Goal: Task Accomplishment & Management: Manage account settings

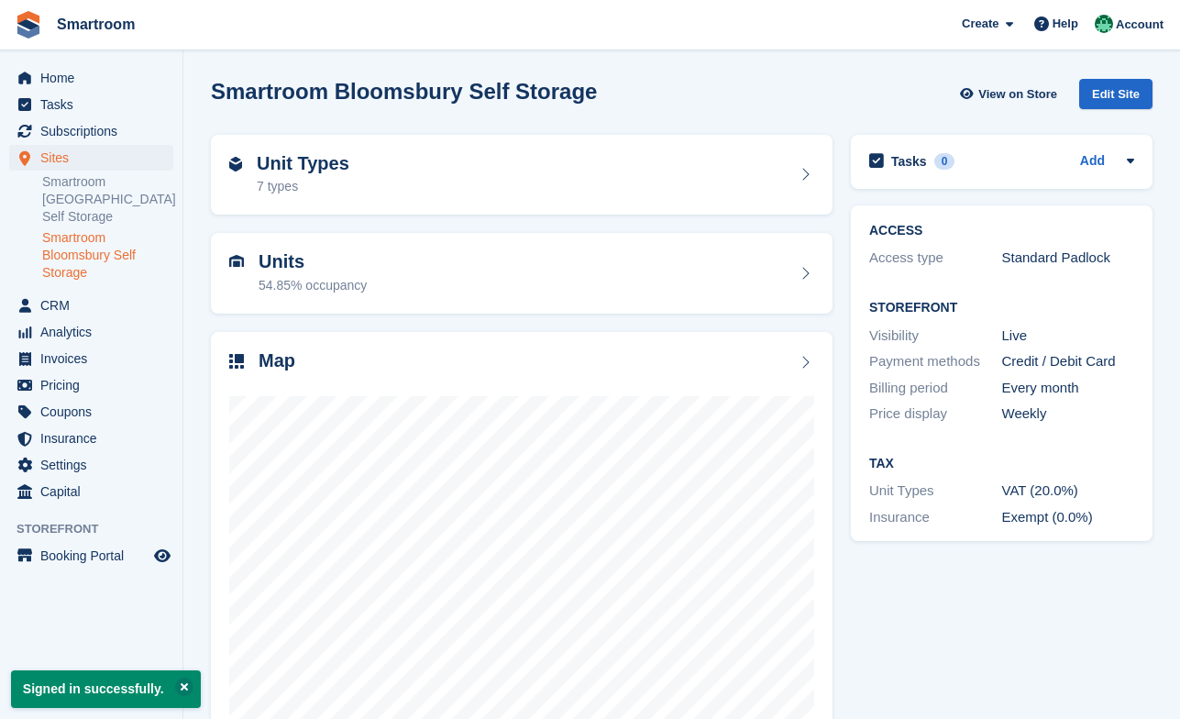
scroll to position [63, 0]
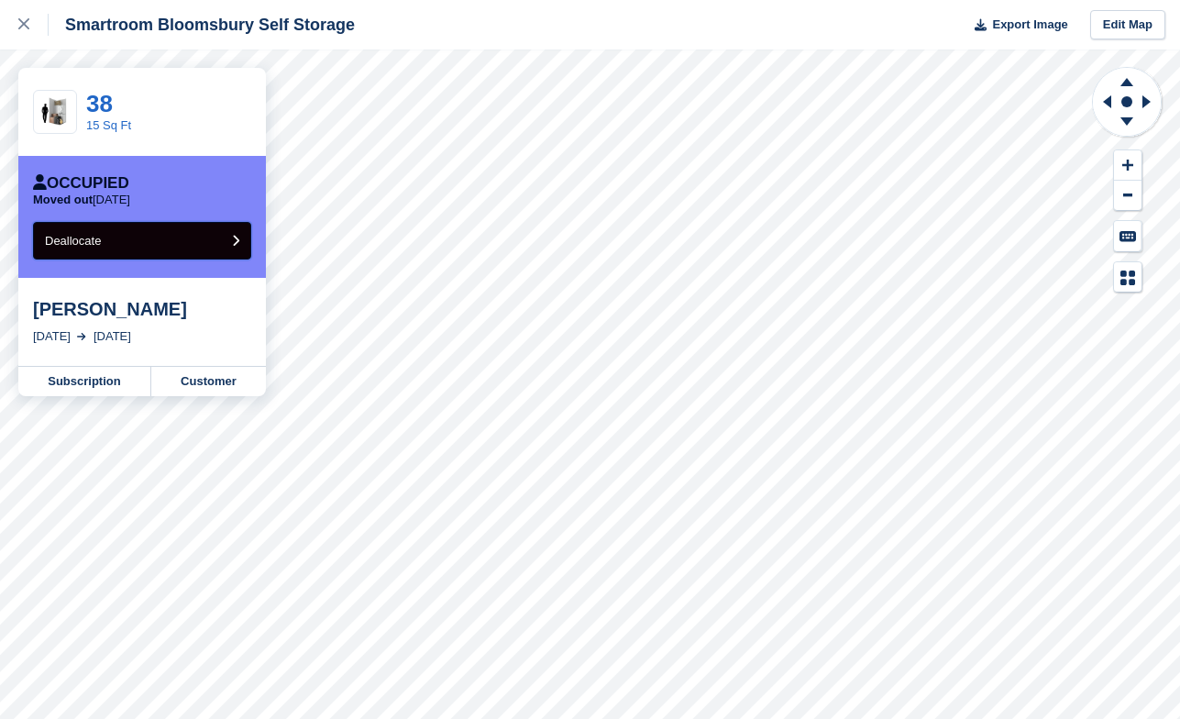
click at [203, 251] on button "Deallocate" at bounding box center [142, 241] width 218 height 38
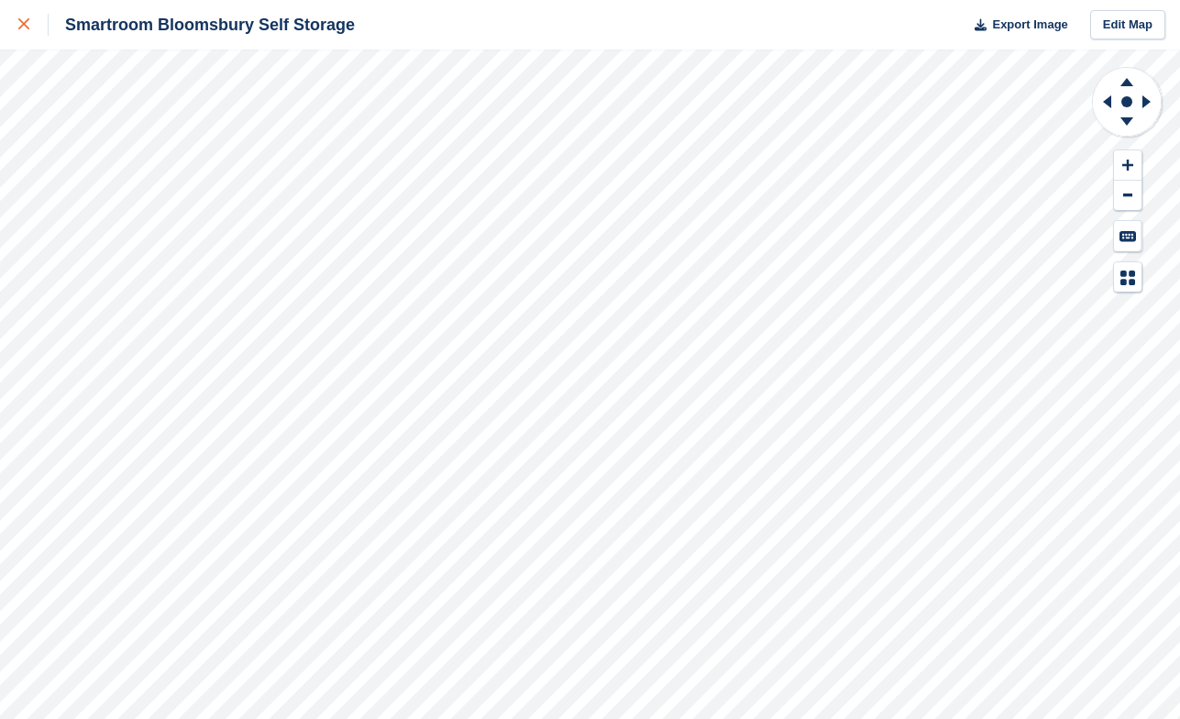
click at [23, 13] on link at bounding box center [24, 24] width 49 height 49
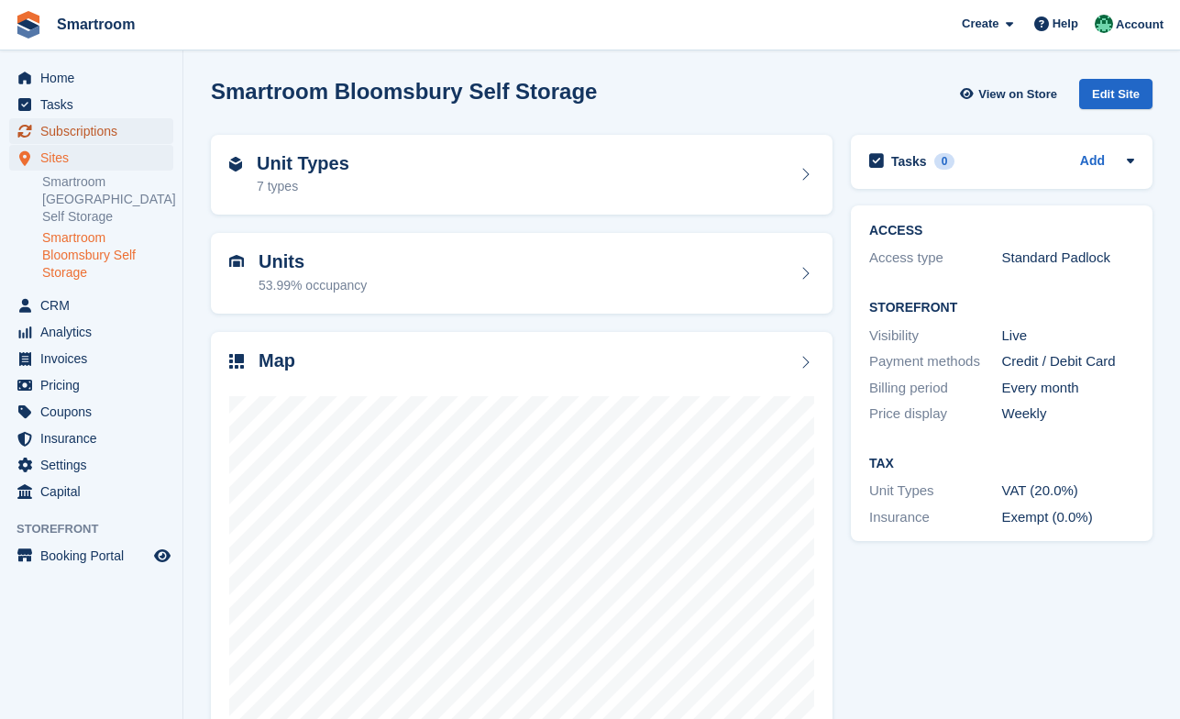
click at [73, 128] on span "Subscriptions" at bounding box center [95, 131] width 110 height 26
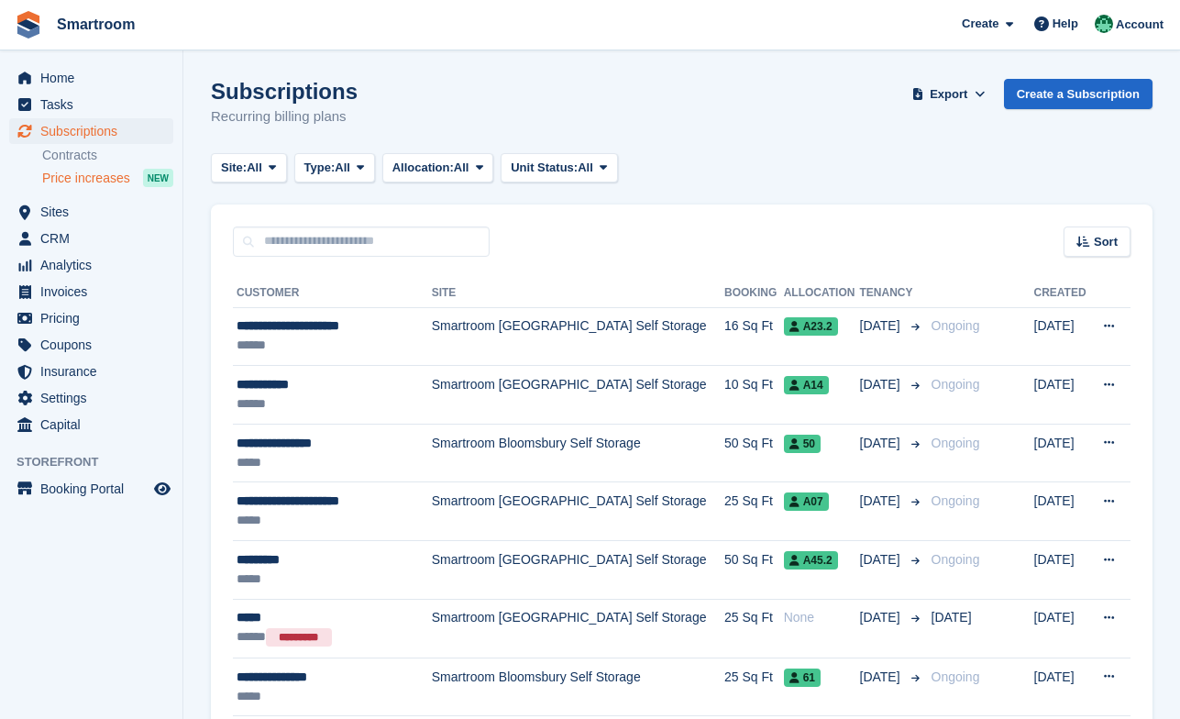
click at [110, 181] on span "Price increases" at bounding box center [86, 178] width 88 height 17
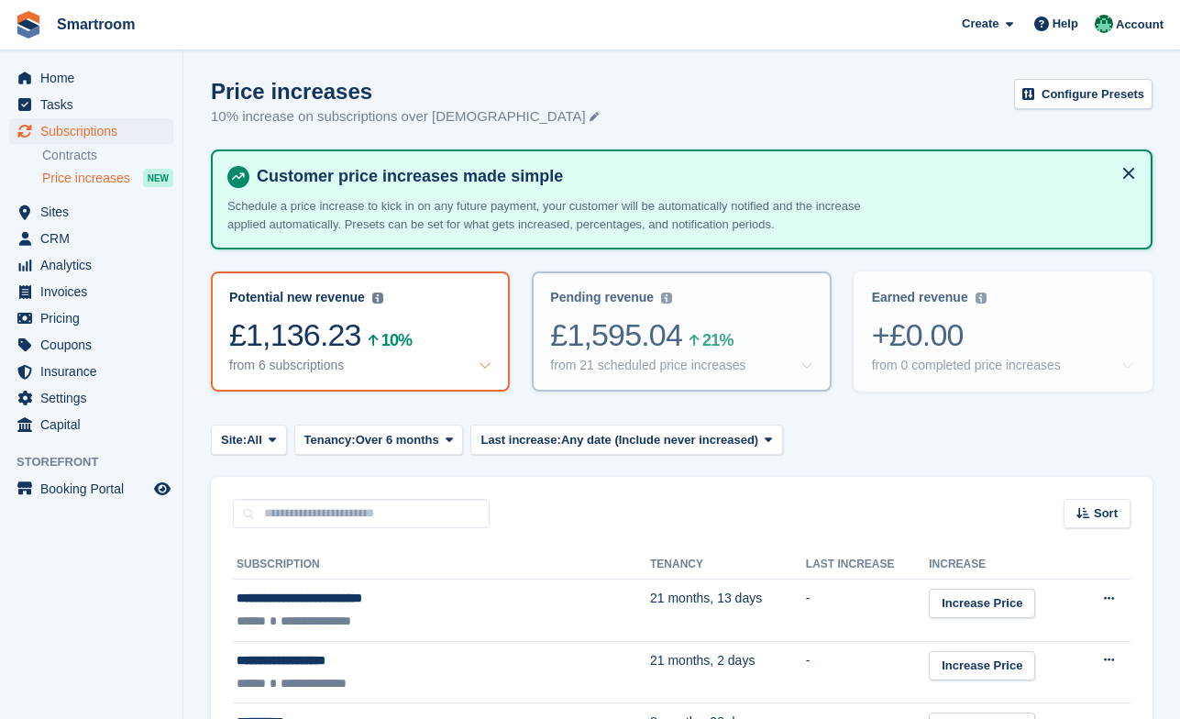
click at [754, 346] on div "£1,595.04 21%" at bounding box center [681, 335] width 262 height 38
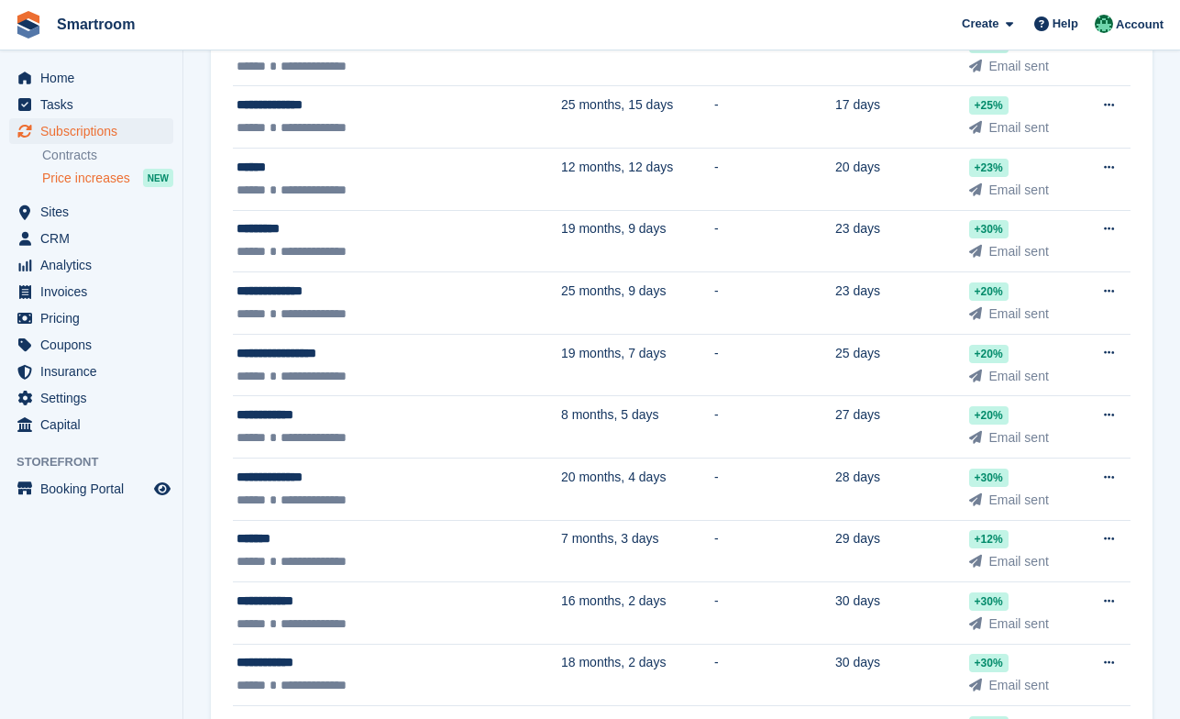
scroll to position [925, 0]
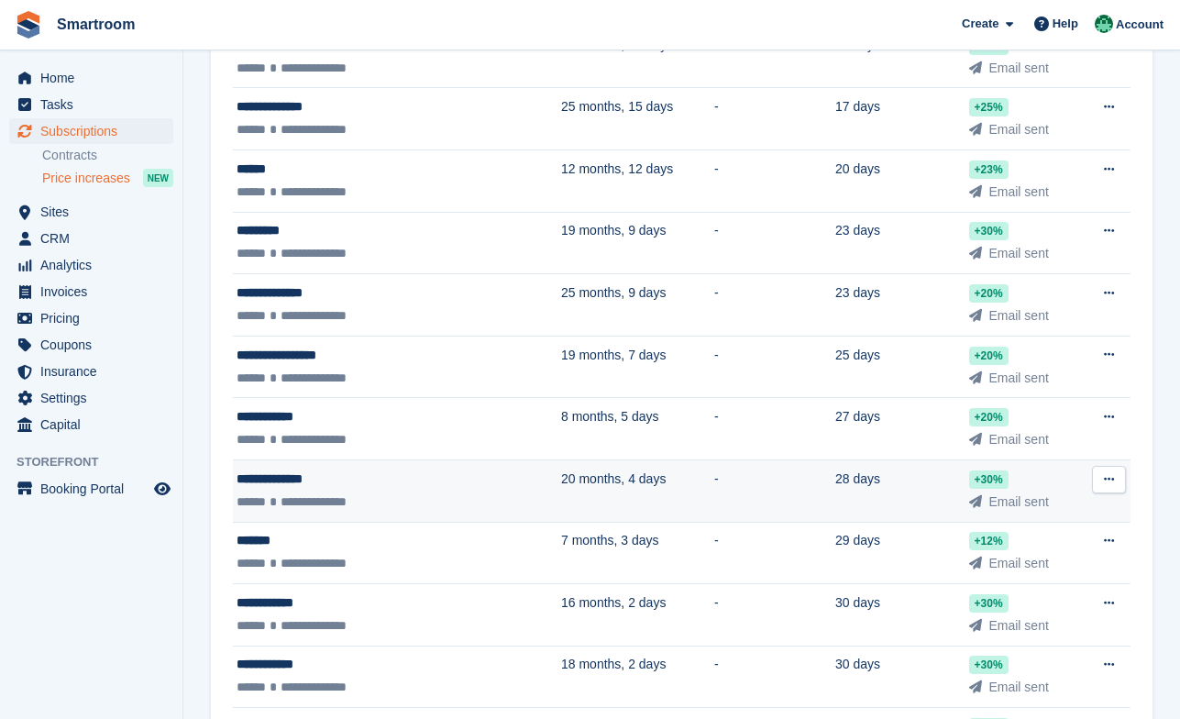
click at [400, 499] on div "**********" at bounding box center [354, 501] width 236 height 19
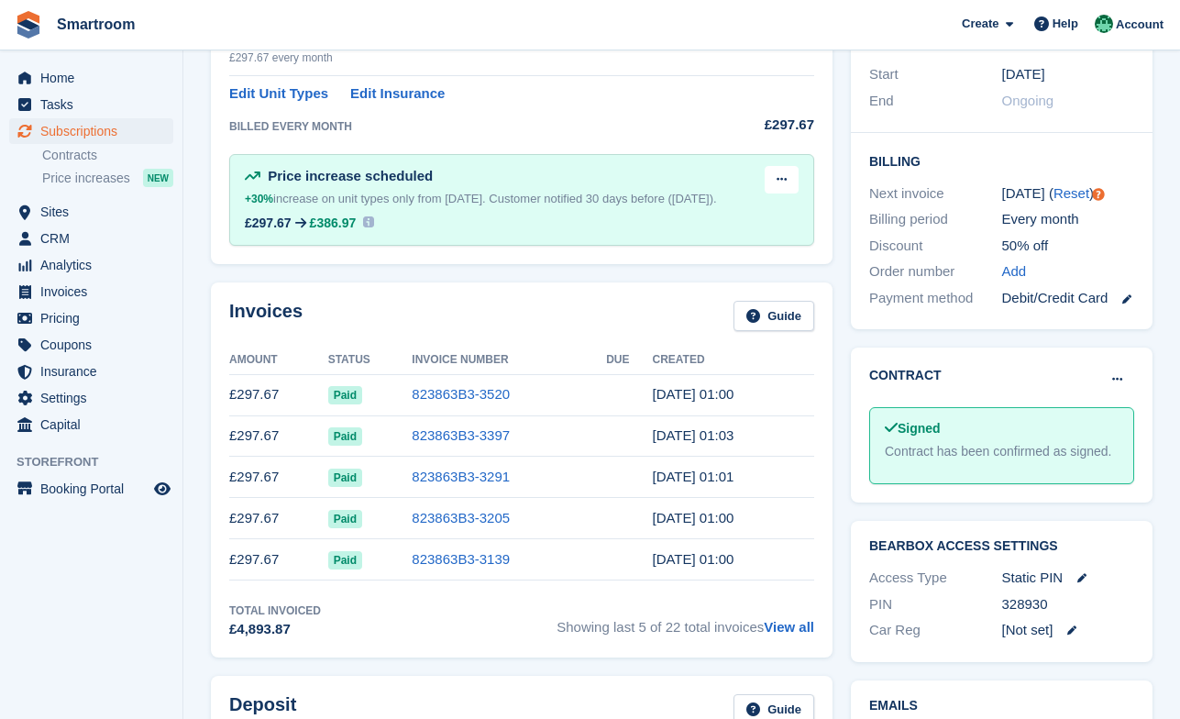
scroll to position [466, 0]
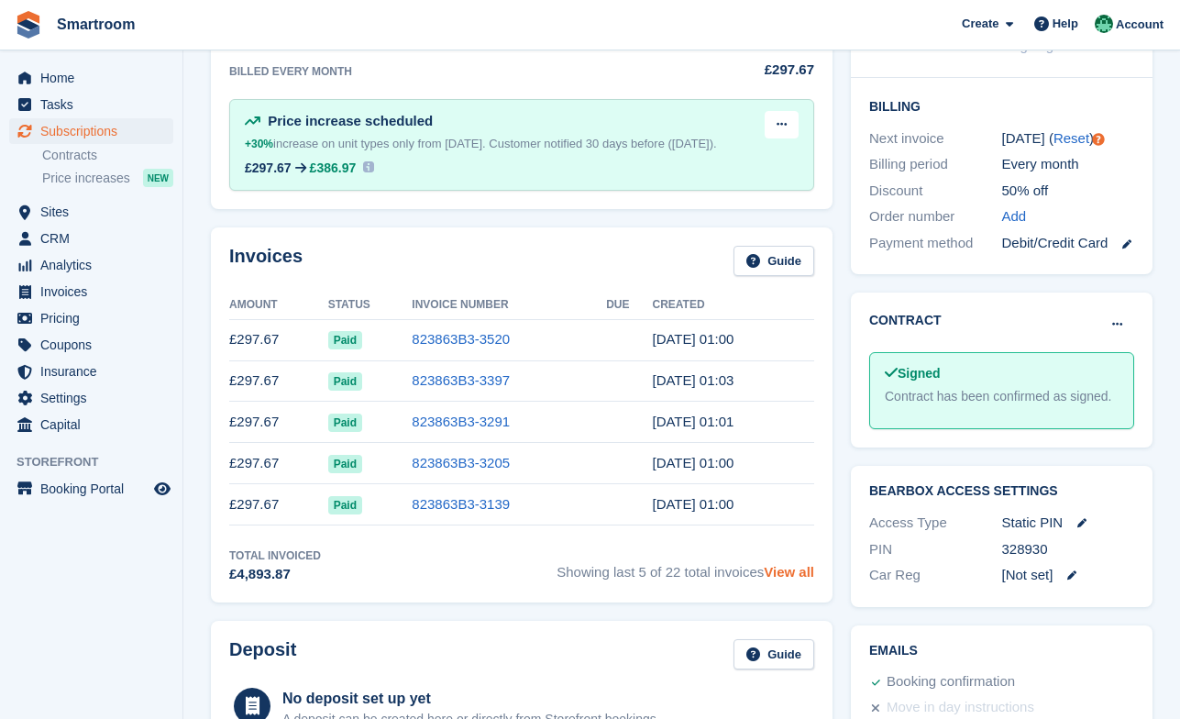
click at [796, 579] on link "View all" at bounding box center [788, 572] width 50 height 16
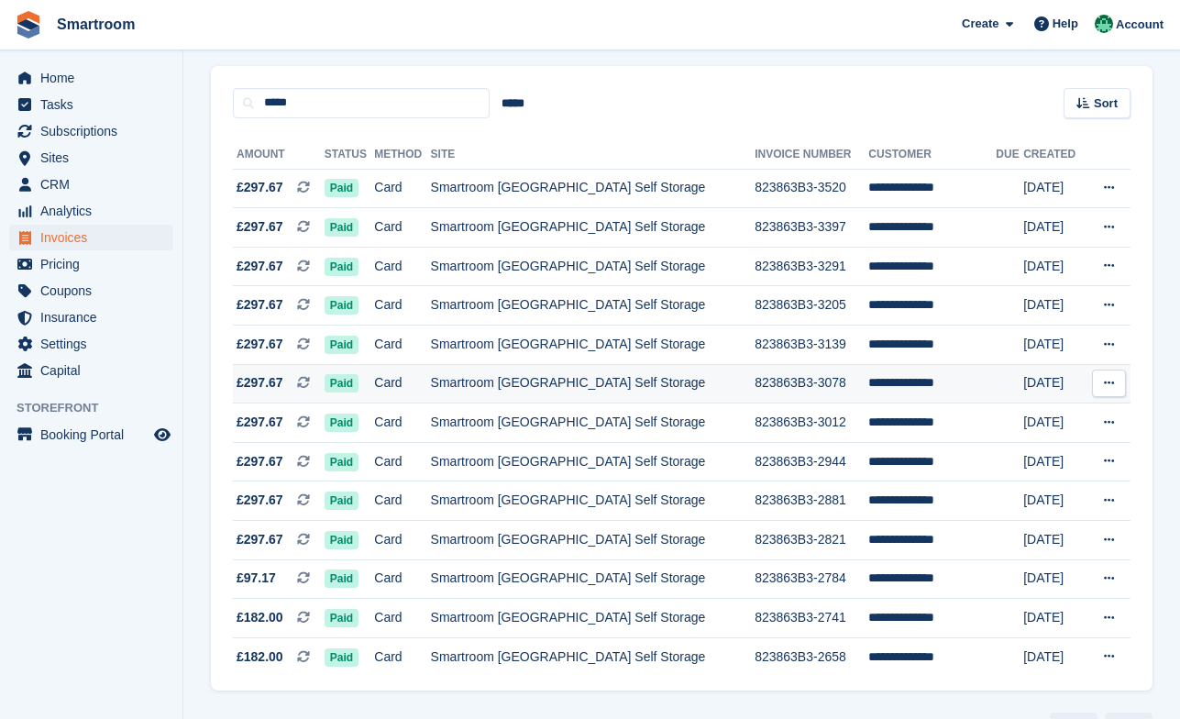
scroll to position [139, 0]
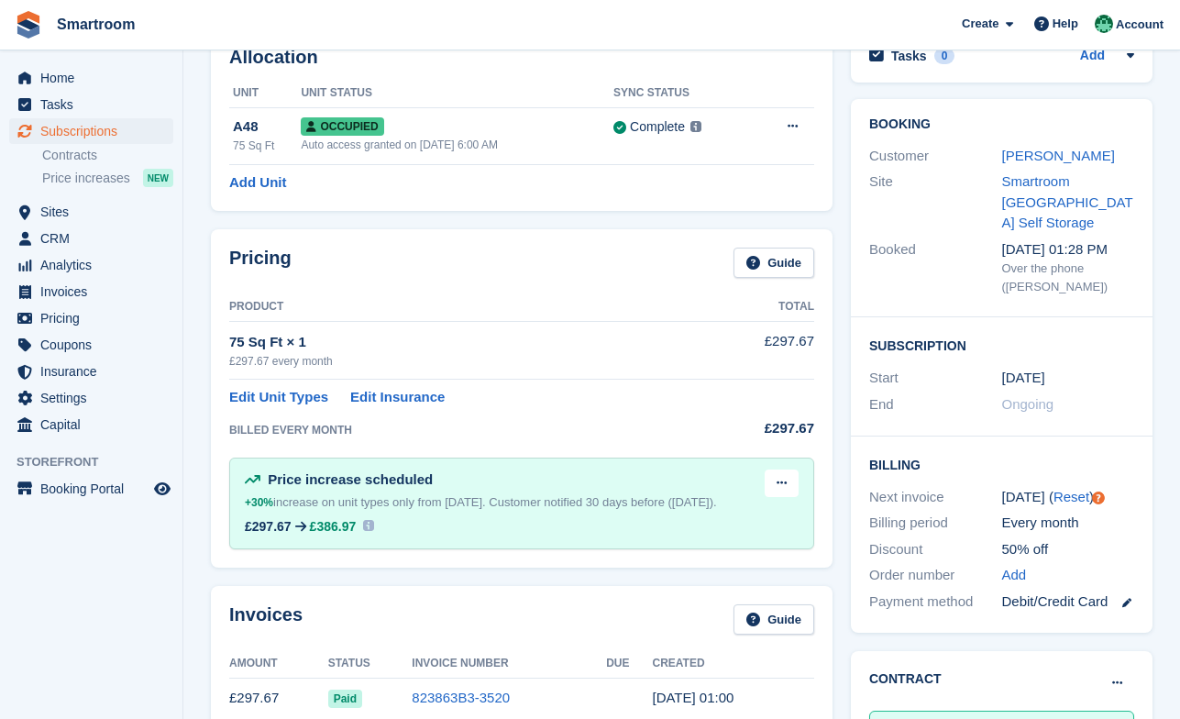
scroll to position [104, 0]
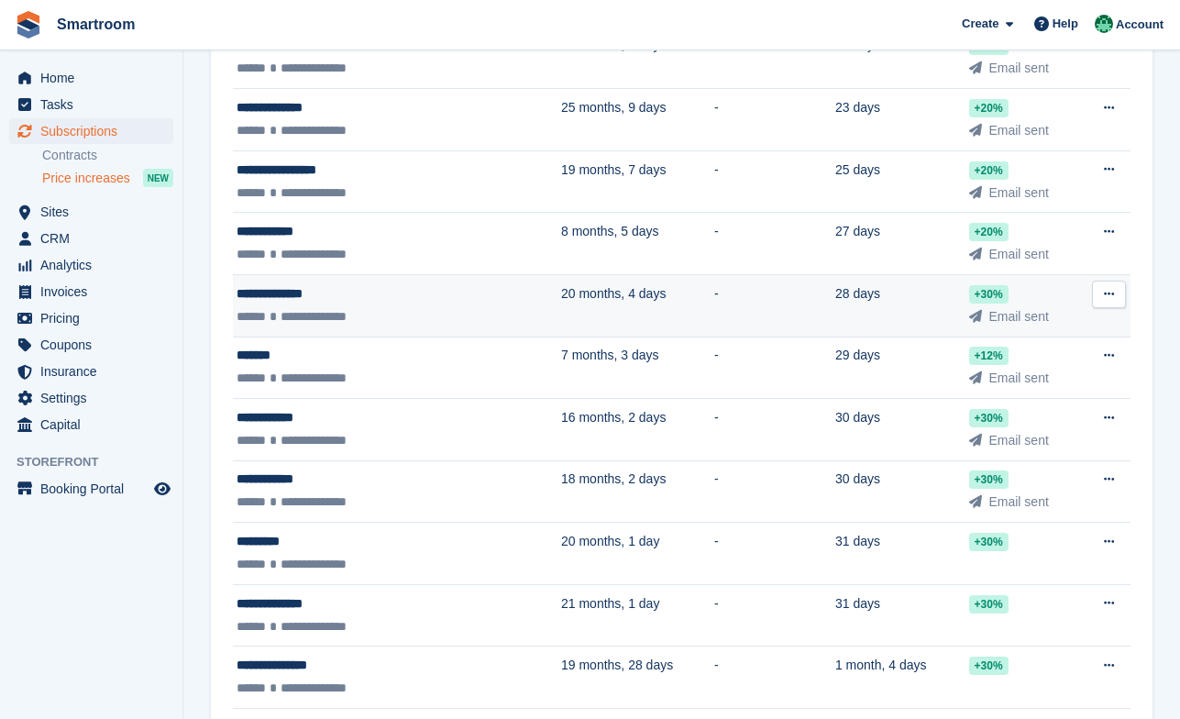
scroll to position [1261, 0]
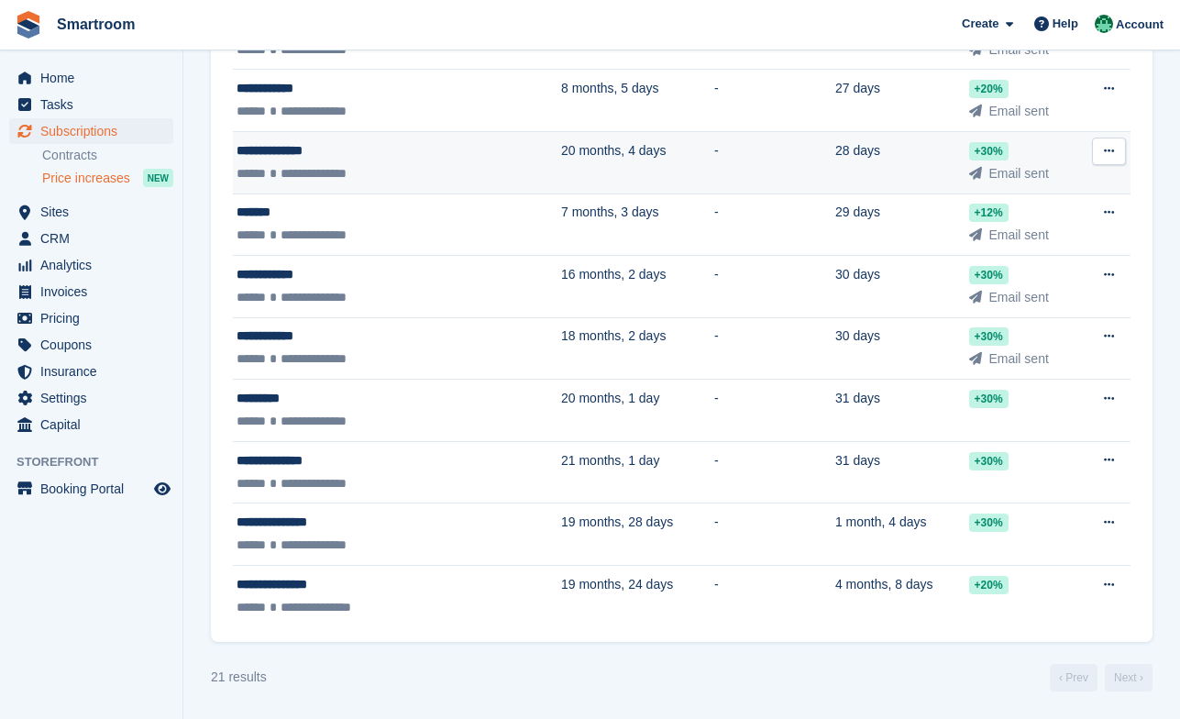
click at [561, 173] on td "20 months, 4 days" at bounding box center [637, 162] width 153 height 62
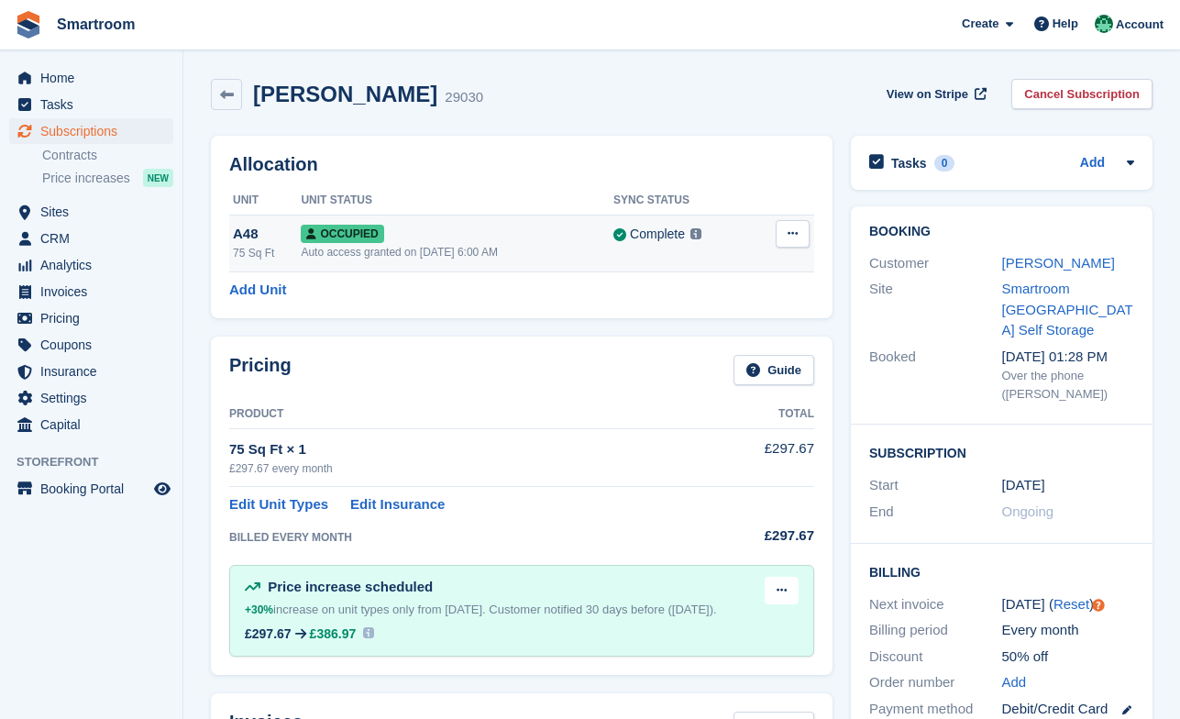
click at [521, 247] on div "Auto access granted on [DATE] 6:00 AM" at bounding box center [457, 252] width 313 height 16
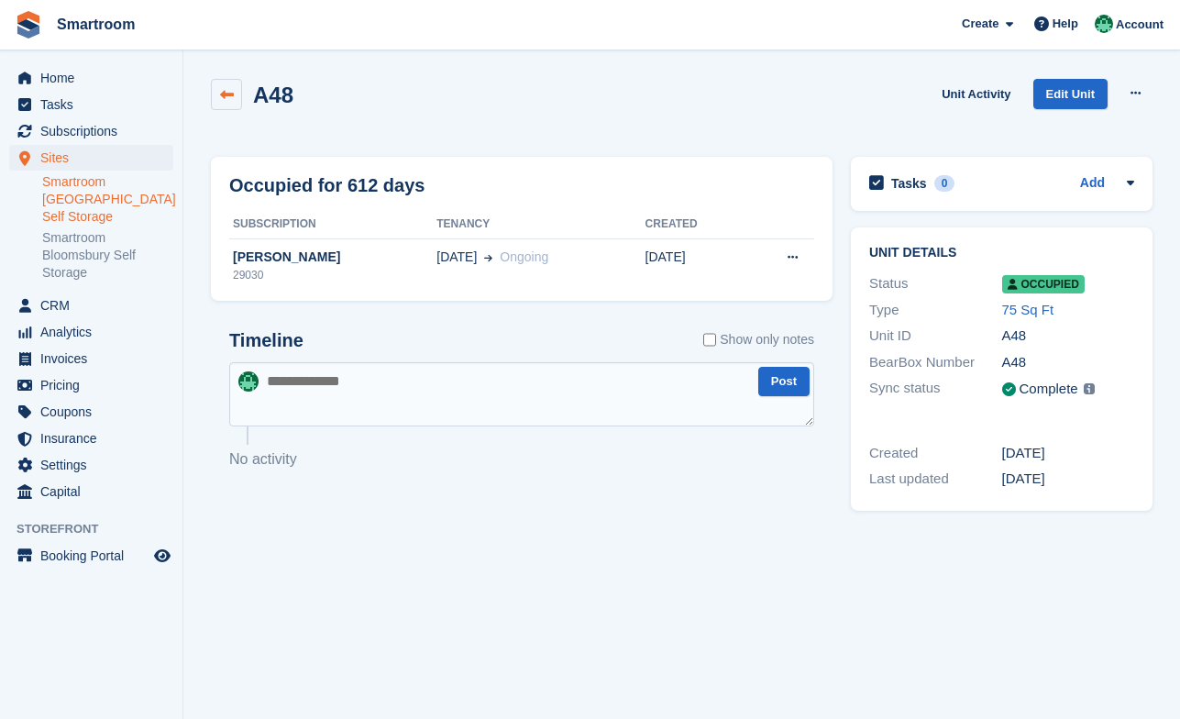
click at [237, 89] on link at bounding box center [226, 94] width 31 height 31
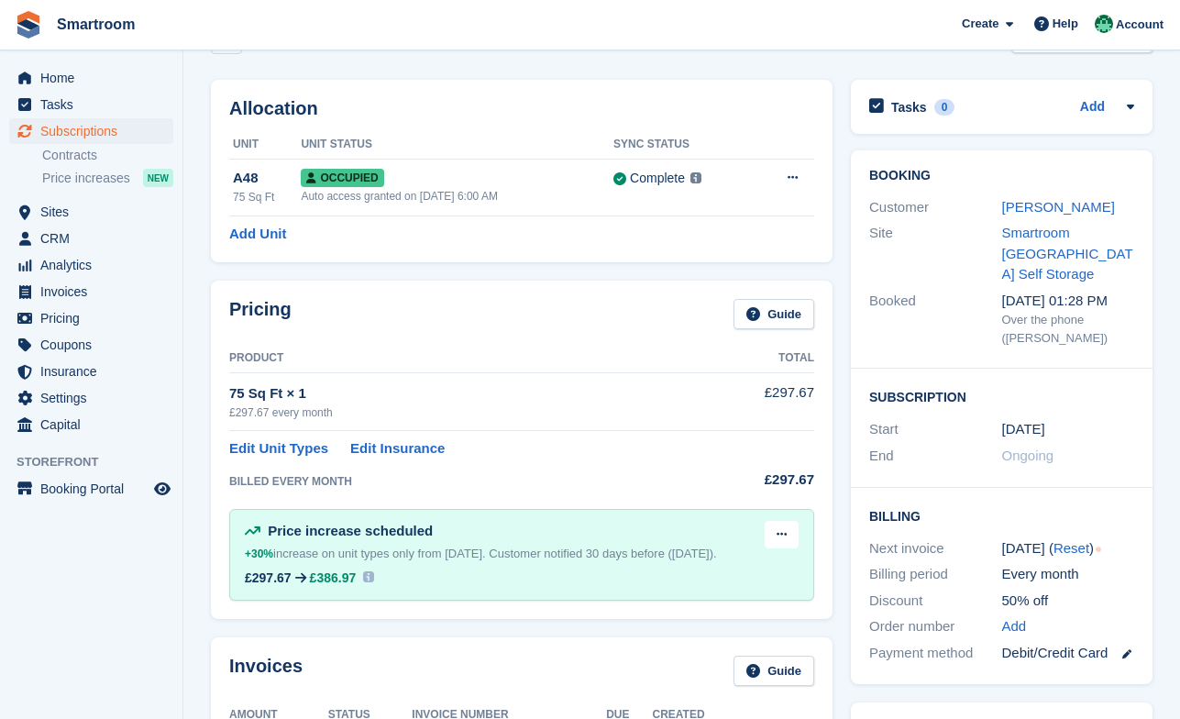
scroll to position [58, 0]
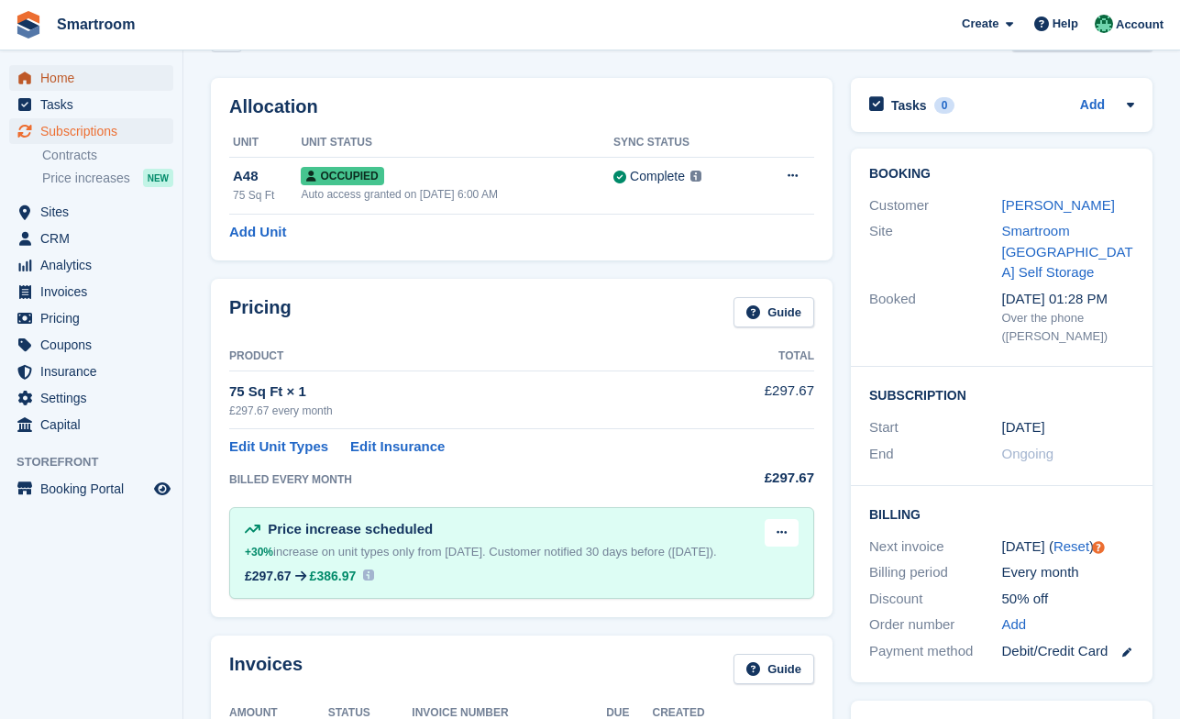
click at [70, 84] on span "Home" at bounding box center [95, 78] width 110 height 26
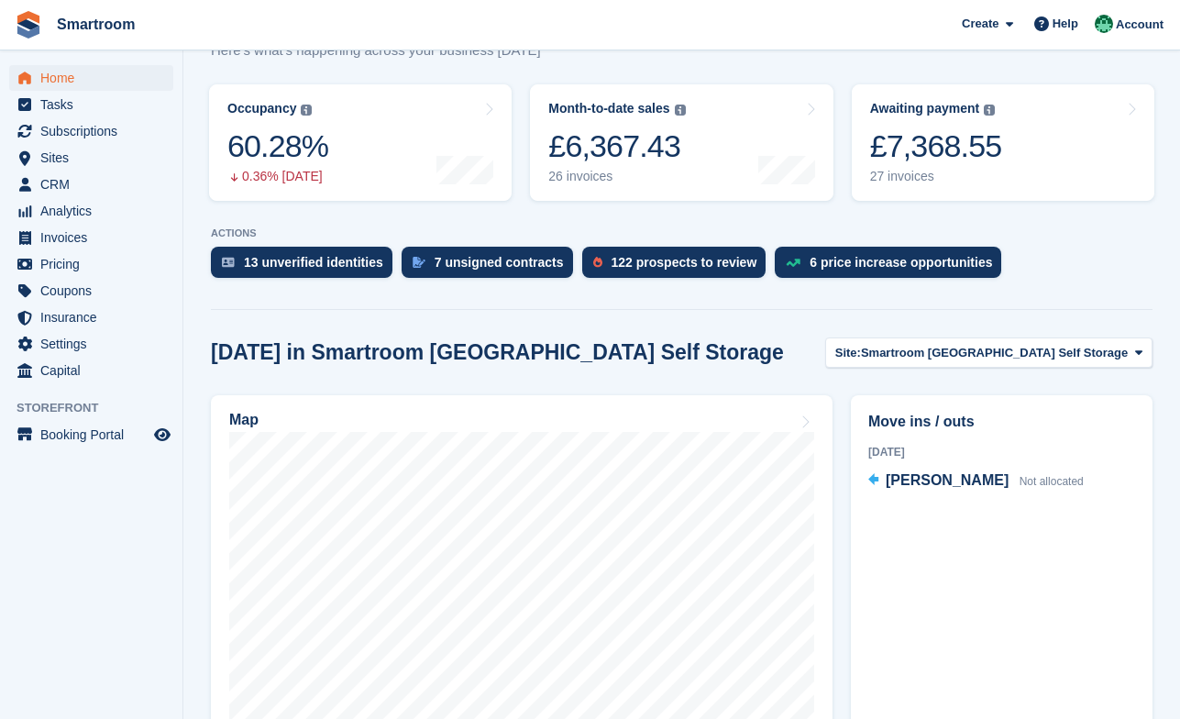
scroll to position [254, 0]
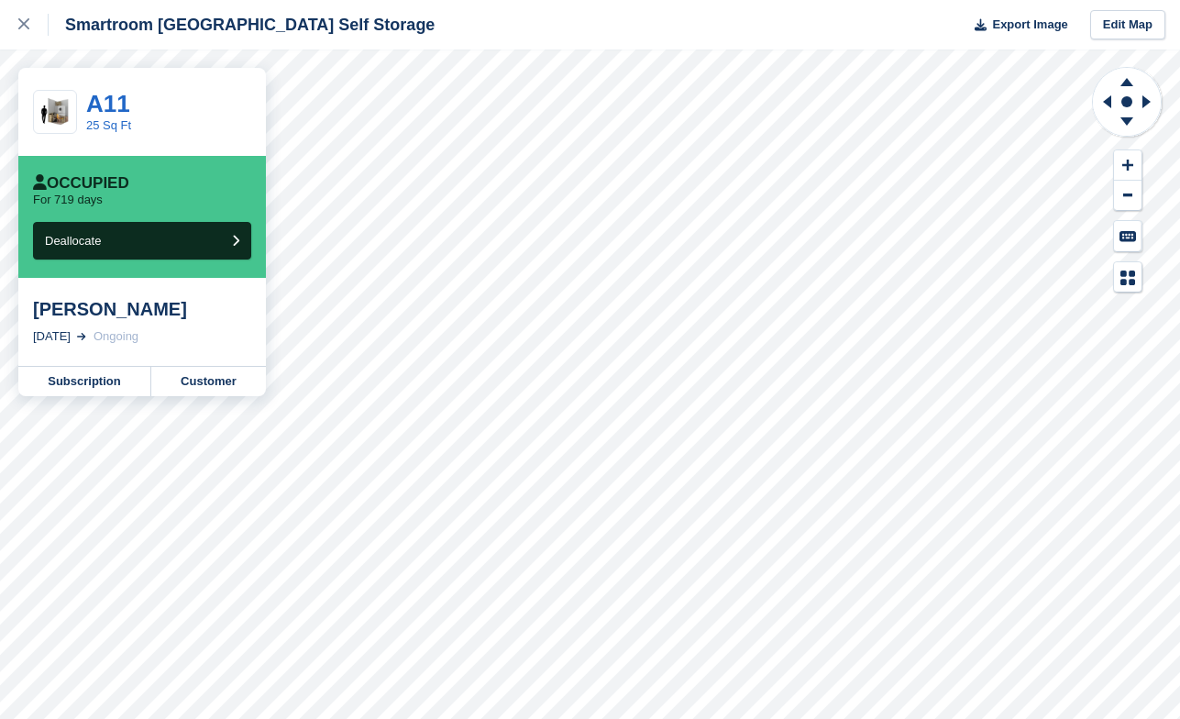
click at [126, 313] on div "[PERSON_NAME]" at bounding box center [142, 309] width 218 height 22
click at [87, 396] on link "Subscription" at bounding box center [84, 381] width 133 height 29
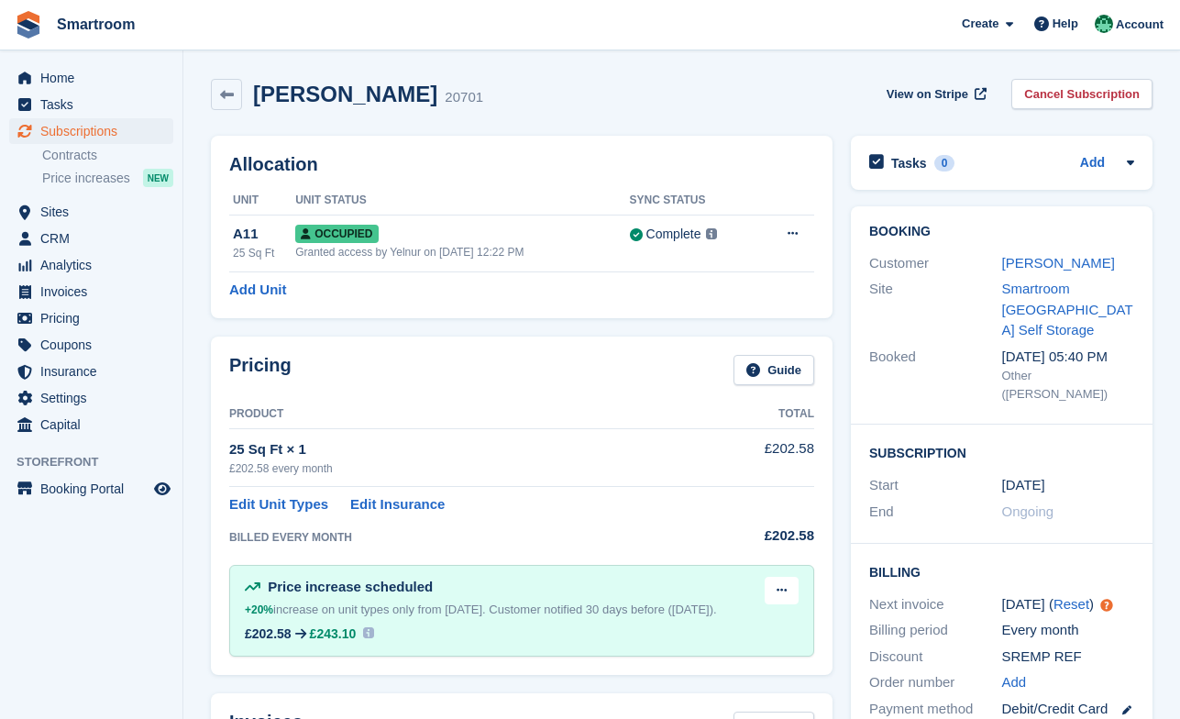
scroll to position [8, 0]
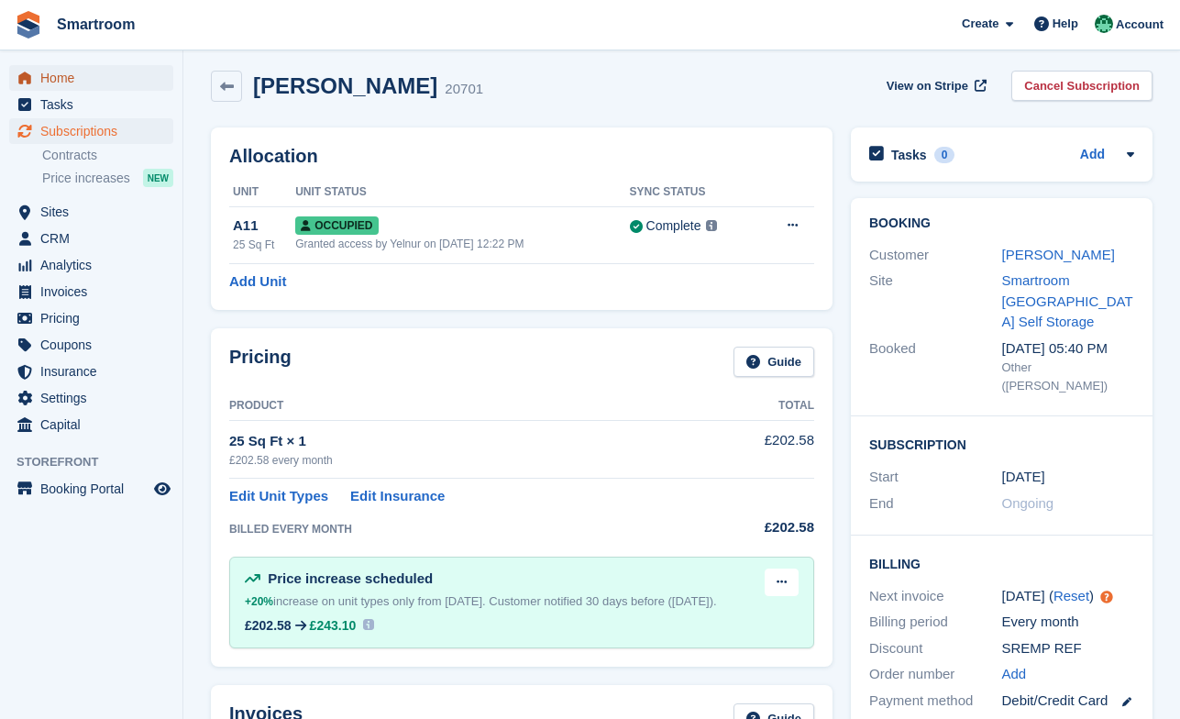
click at [33, 74] on span "menu" at bounding box center [25, 78] width 22 height 22
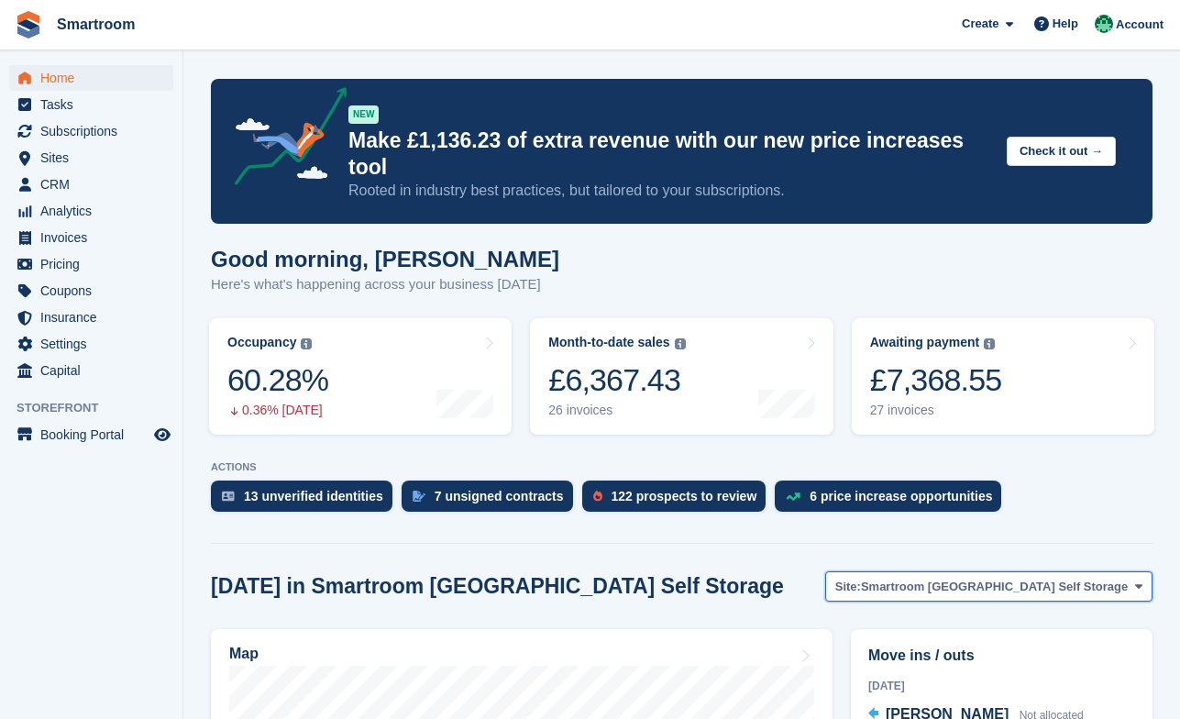
click at [983, 577] on span "Smartroom [GEOGRAPHIC_DATA] Self Storage" at bounding box center [994, 586] width 267 height 18
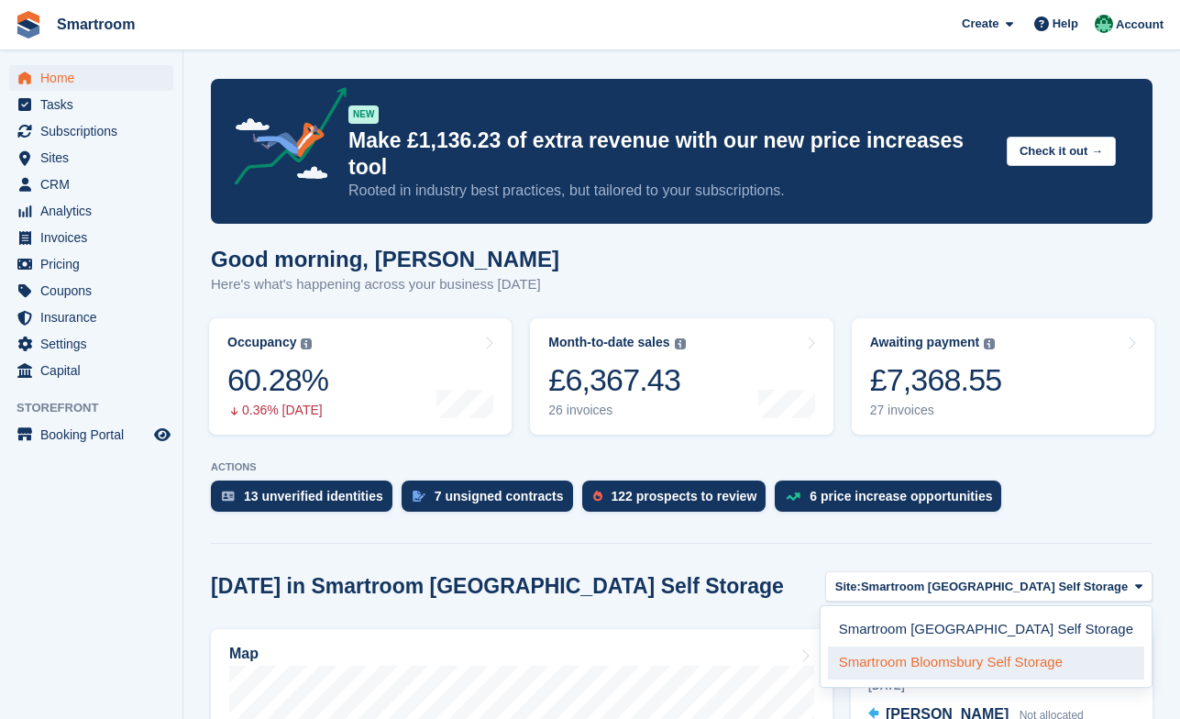
click at [955, 646] on link "Smartroom Bloomsbury Self Storage" at bounding box center [986, 662] width 316 height 33
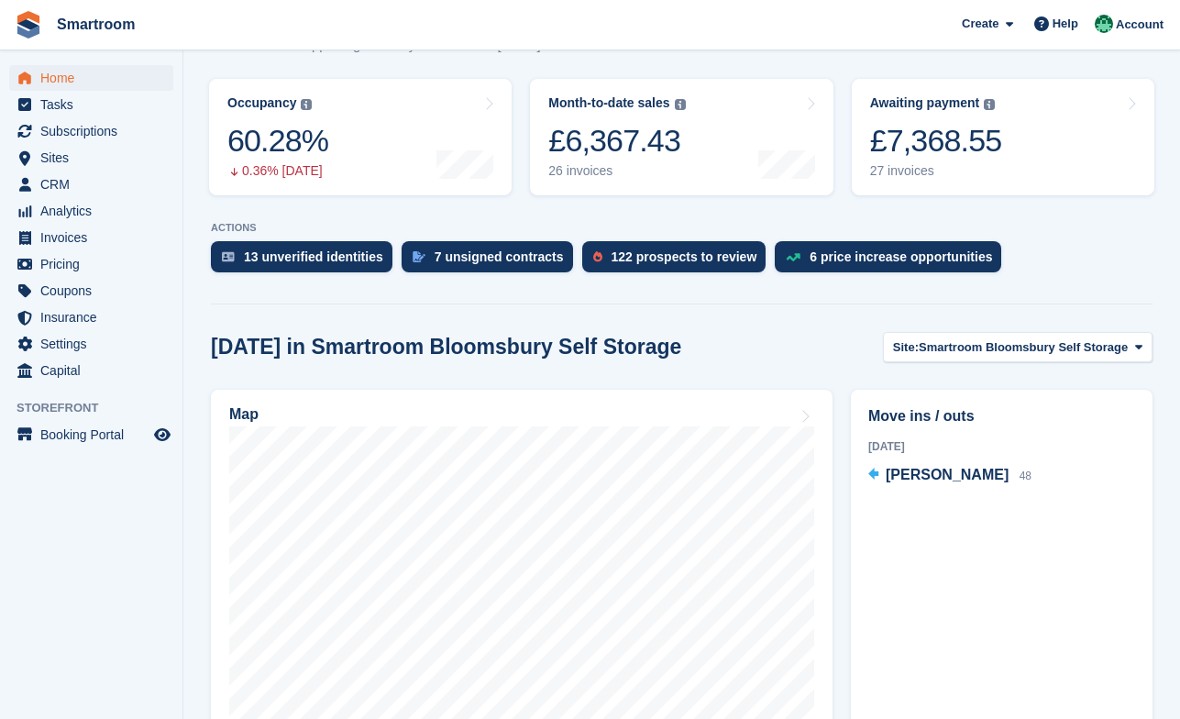
scroll to position [286, 0]
